Goal: Task Accomplishment & Management: Manage account settings

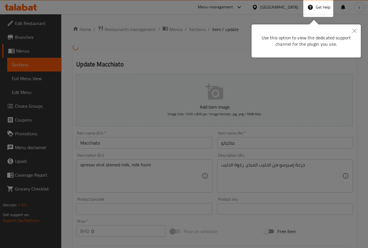
type input "إضافات للحجم صغير"
type input "0"
type input "1"
type input "إختيارك للسكر"
type input "1"
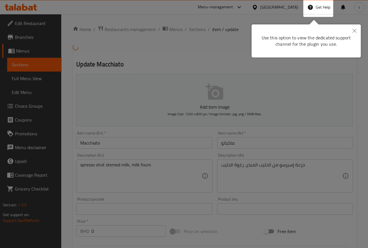
type input "1"
type input "إضافات للحجم وسط"
type input "0"
type input "1"
type input "إختيارك للسكر"
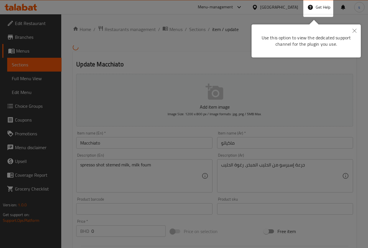
type input "1"
type input "إضافات للحجم كبير"
type input "0"
type input "1"
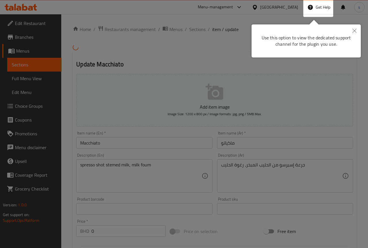
type input "إختيارك للسكر"
type input "1"
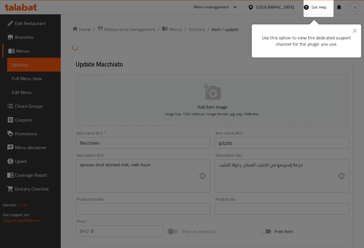
click at [352, 32] on button "Close" at bounding box center [354, 30] width 13 height 13
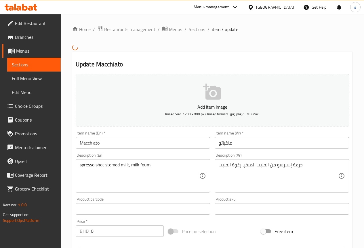
drag, startPoint x: 280, startPoint y: 6, endPoint x: 280, endPoint y: 14, distance: 7.8
click at [280, 6] on div "[GEOGRAPHIC_DATA]" at bounding box center [271, 7] width 46 height 6
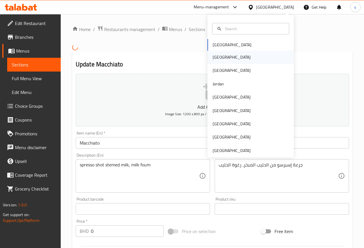
click at [221, 57] on div "[GEOGRAPHIC_DATA]" at bounding box center [231, 57] width 47 height 13
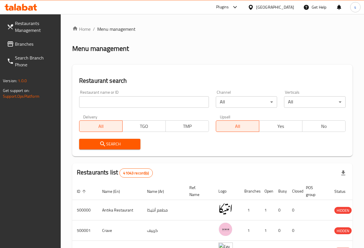
drag, startPoint x: 34, startPoint y: 41, endPoint x: 37, endPoint y: 44, distance: 3.5
click at [34, 42] on span "Branches" at bounding box center [35, 44] width 41 height 7
